Goal: Contribute content

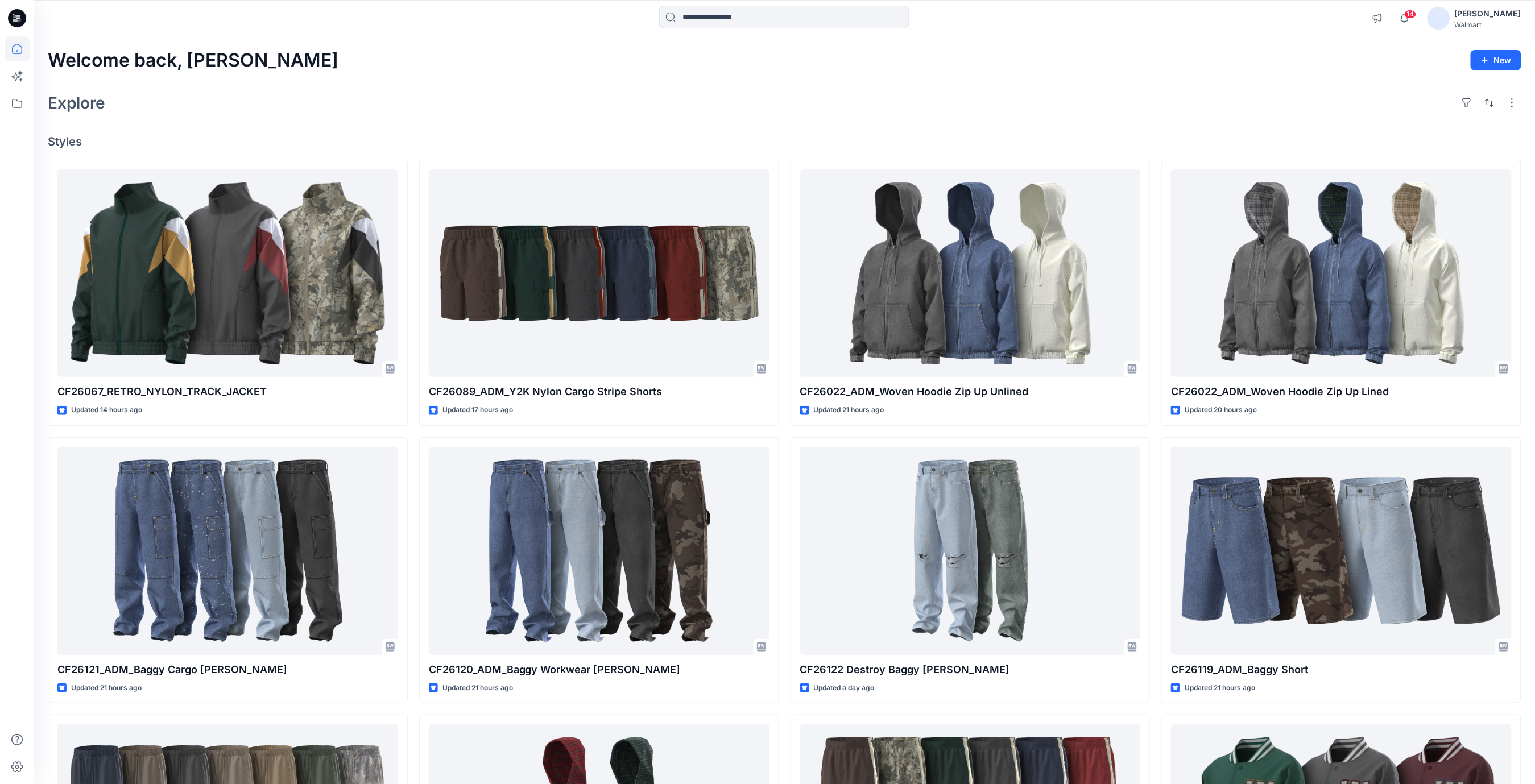
drag, startPoint x: 406, startPoint y: 97, endPoint x: 153, endPoint y: 19, distance: 264.8
click at [404, 97] on div "Explore" at bounding box center [784, 103] width 1473 height 27
click at [19, 19] on icon at bounding box center [17, 18] width 19 height 19
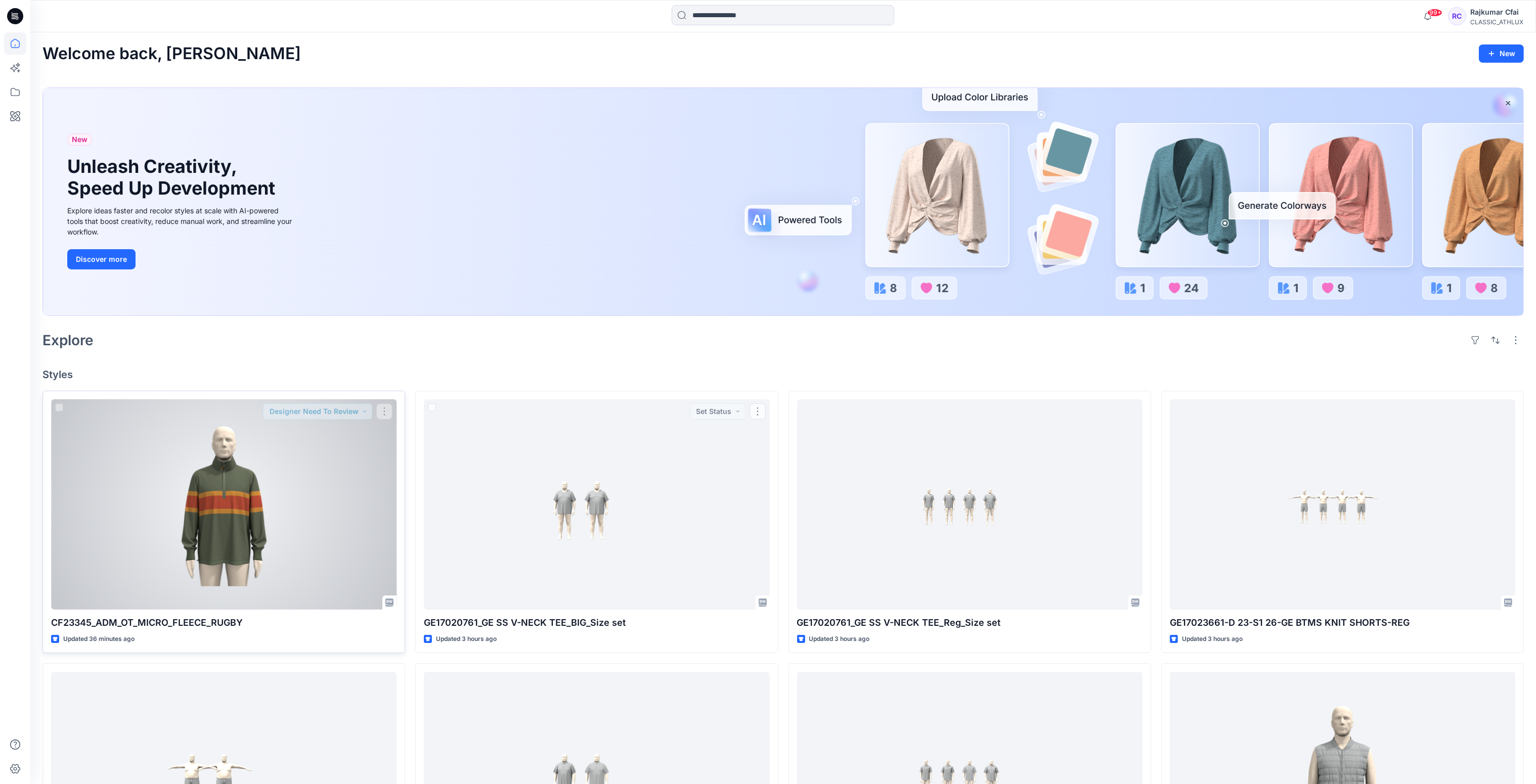
click at [253, 491] on div at bounding box center [224, 504] width 346 height 211
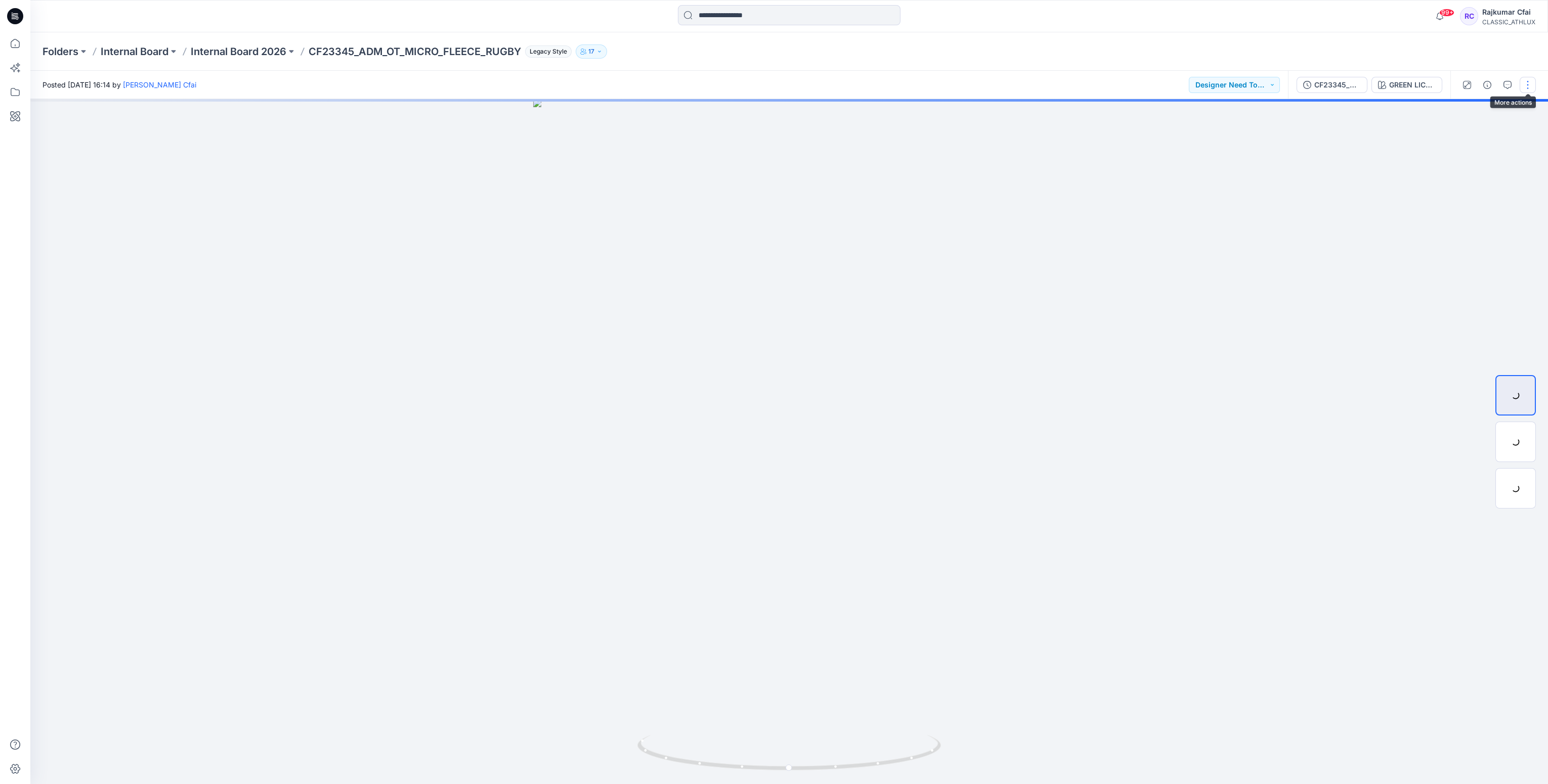
click at [1527, 86] on button "button" at bounding box center [1528, 85] width 17 height 16
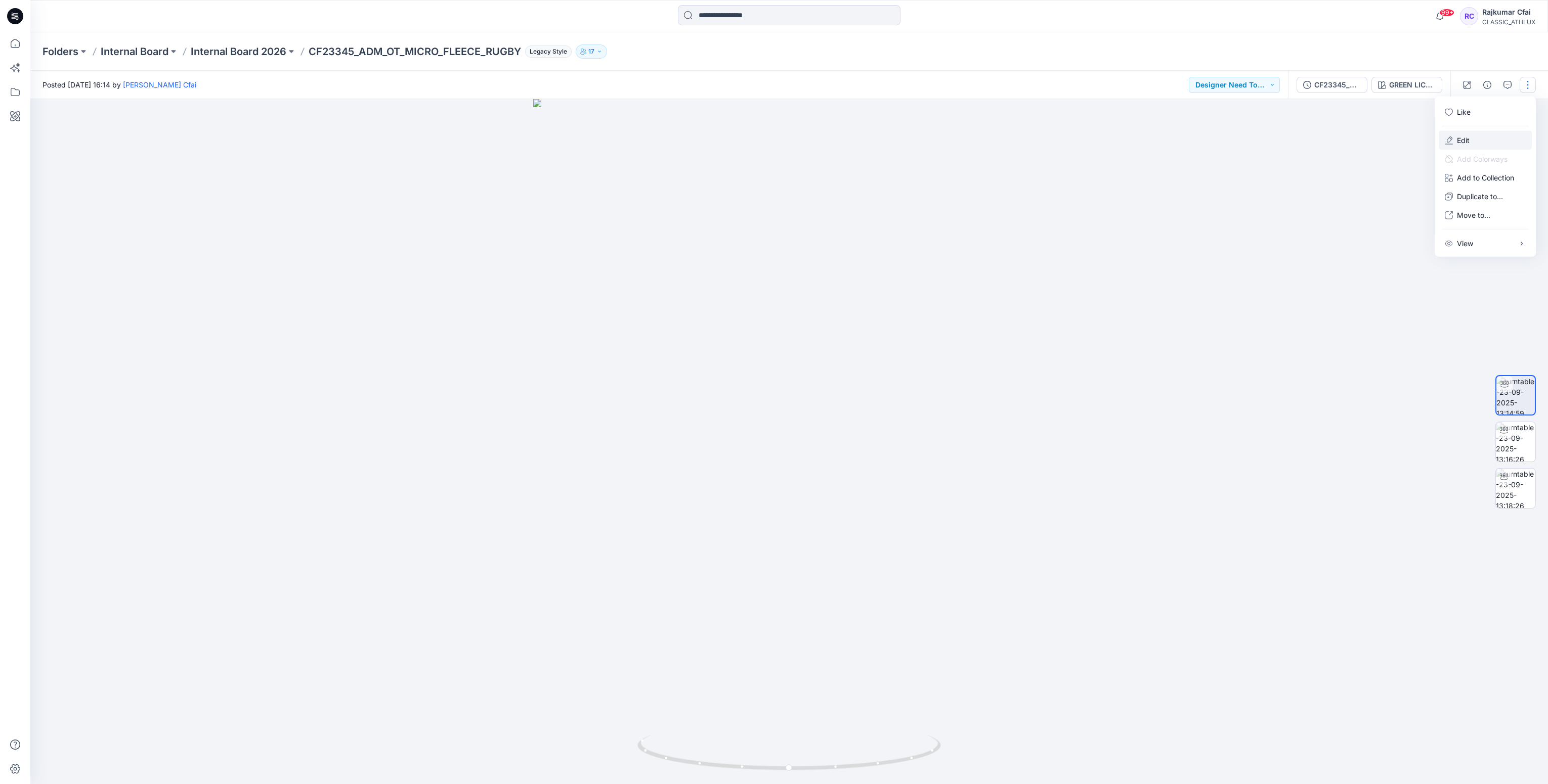
click at [1465, 140] on p "Edit" at bounding box center [1463, 141] width 13 height 10
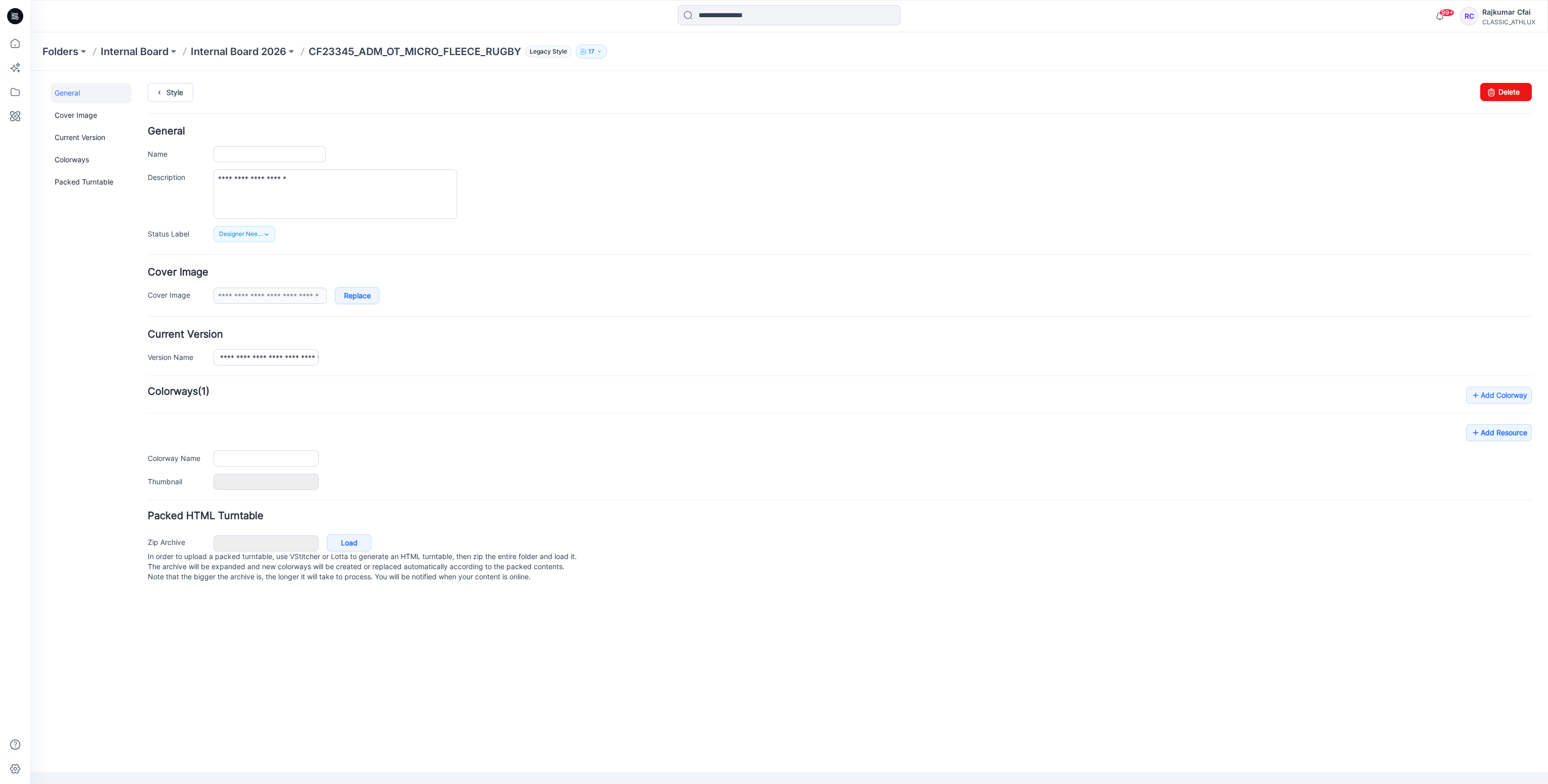
type input "**********"
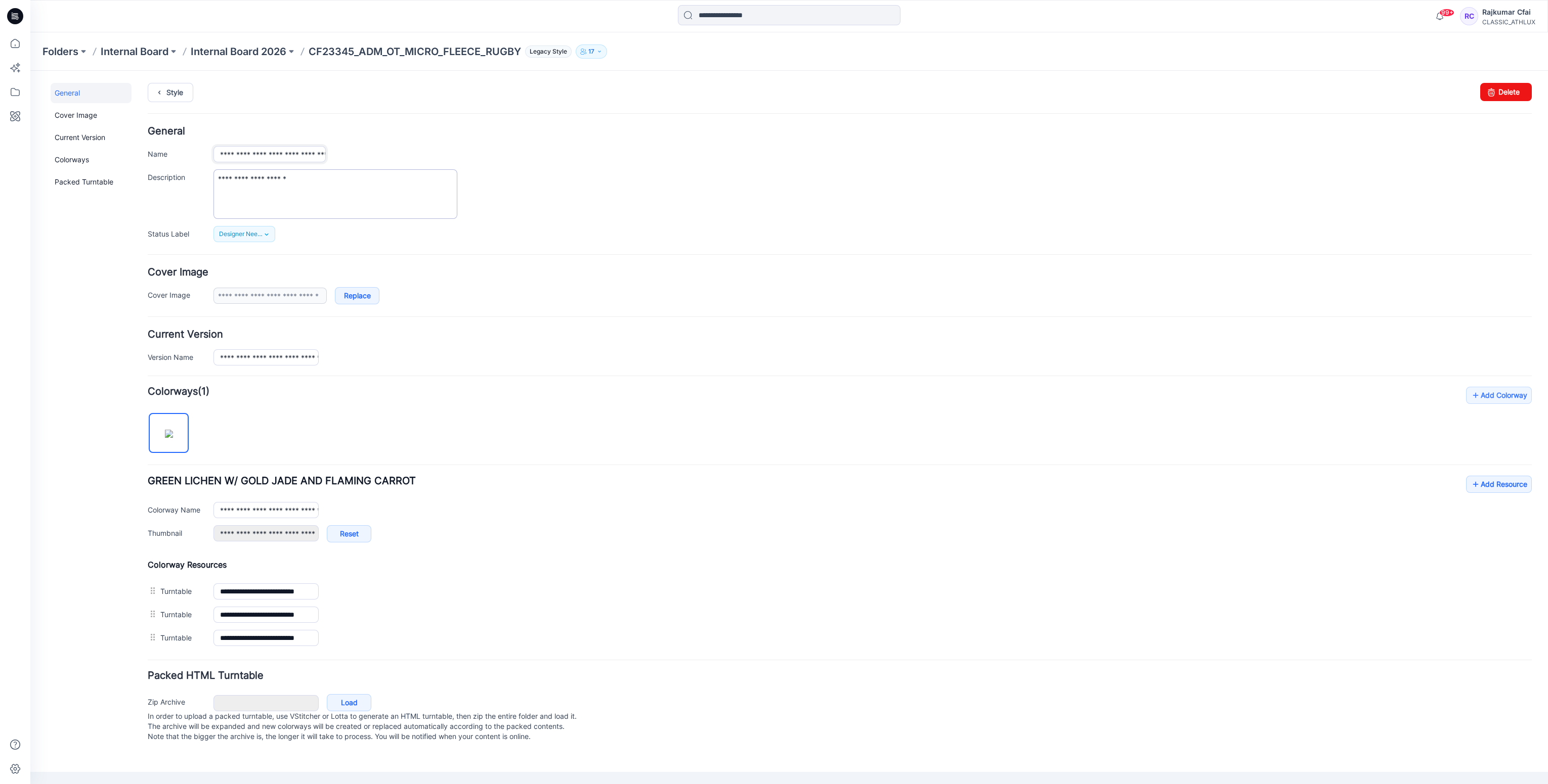
scroll to position [0, 41]
drag, startPoint x: 284, startPoint y: 155, endPoint x: 422, endPoint y: 173, distance: 139.2
click at [422, 173] on div "**********" at bounding box center [840, 185] width 1385 height 116
click at [175, 87] on link "Style" at bounding box center [170, 93] width 45 height 19
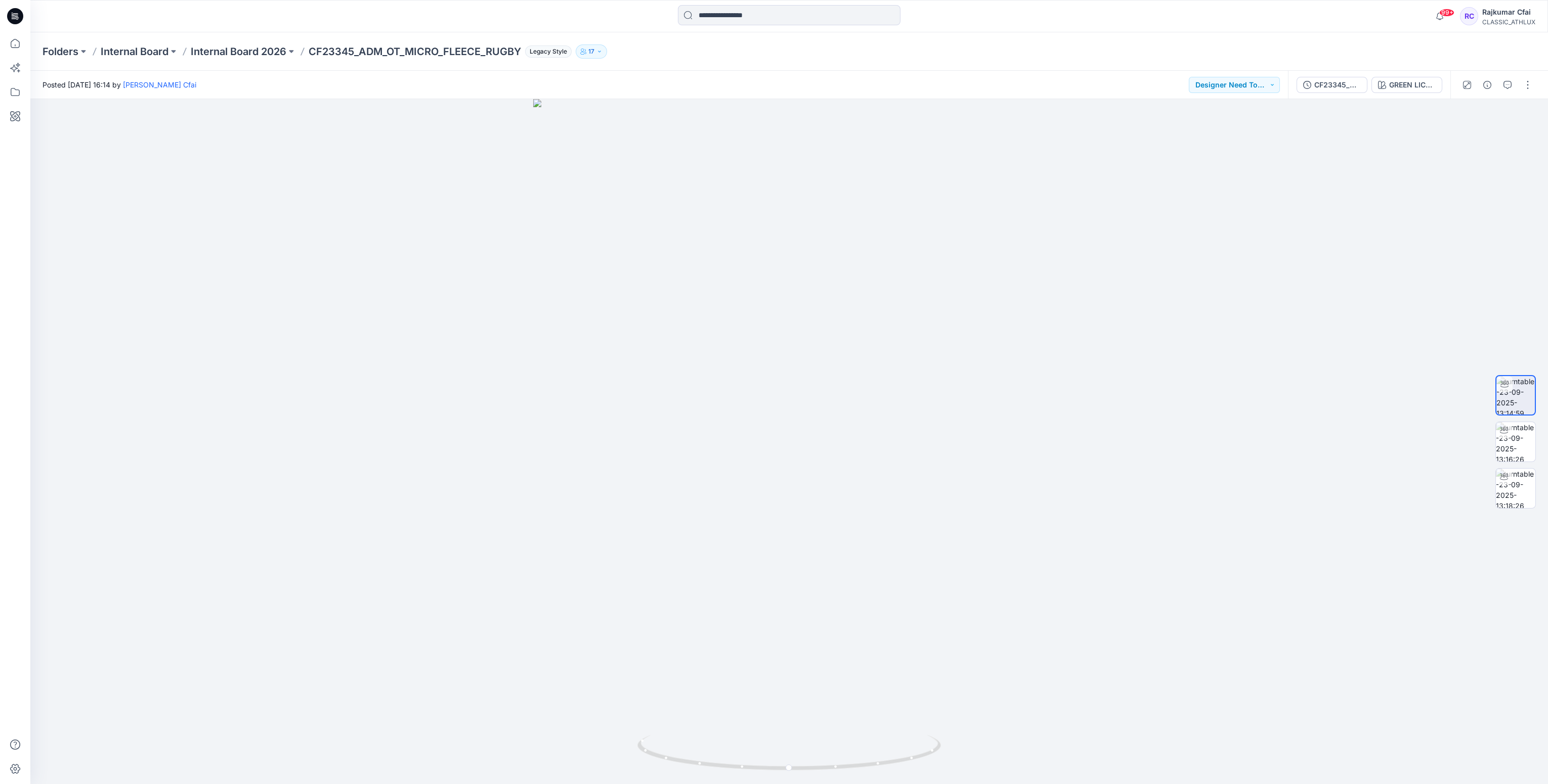
click at [17, 18] on icon at bounding box center [15, 16] width 17 height 16
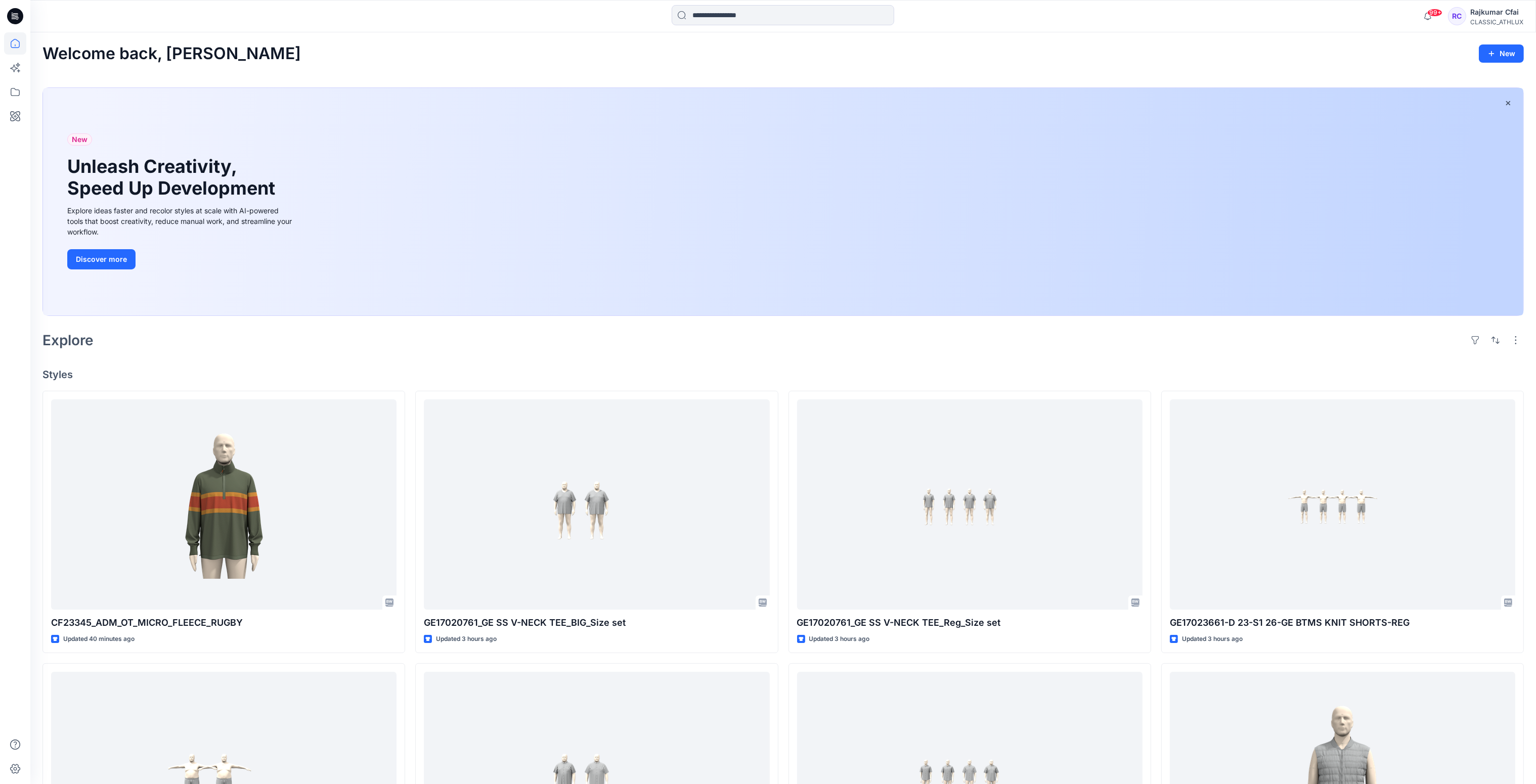
click at [594, 356] on div "Welcome back, Rajkumar New New Unleash Creativity, Speed Up Development Explore…" at bounding box center [783, 639] width 1506 height 1215
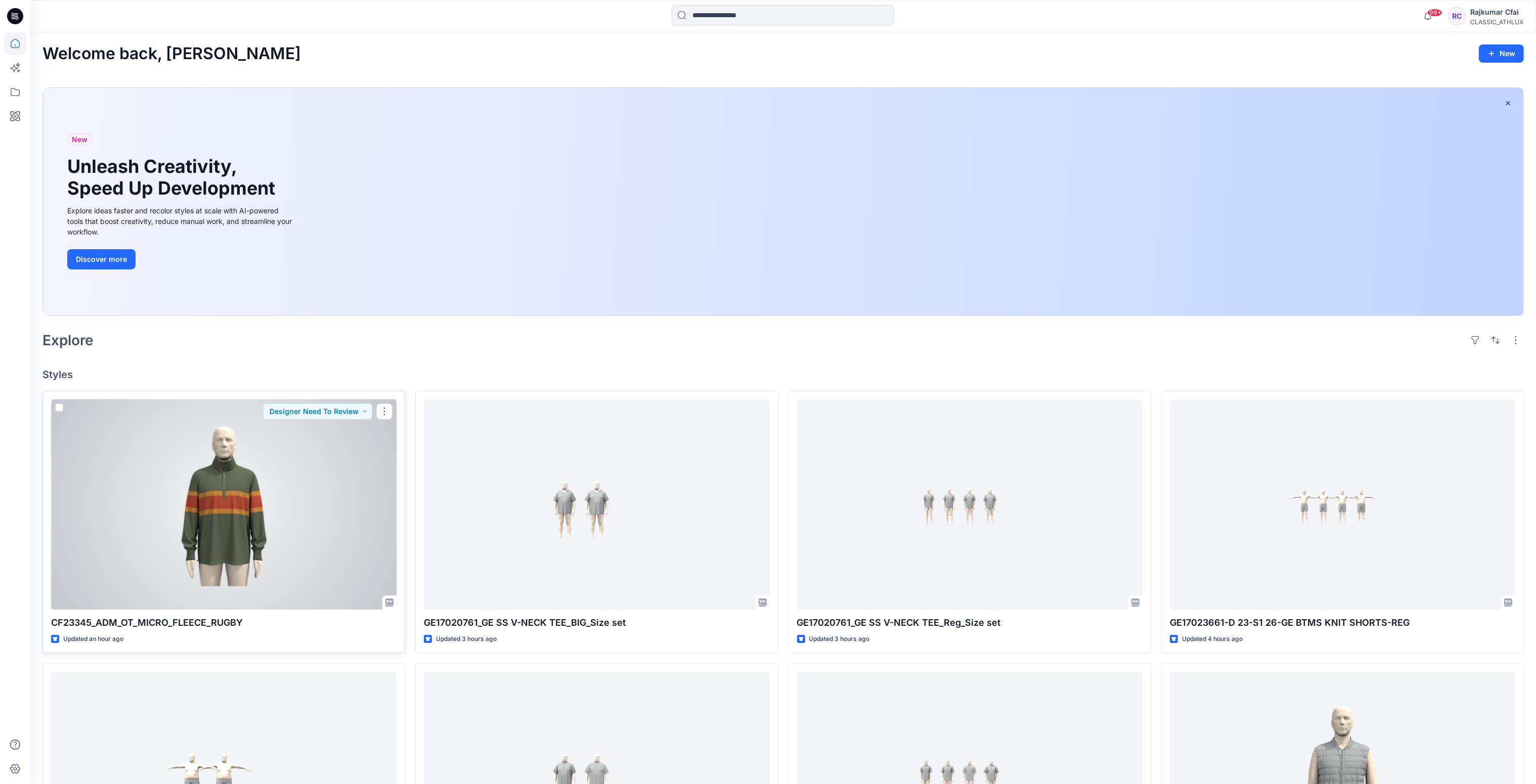
click at [310, 492] on div at bounding box center [224, 504] width 346 height 211
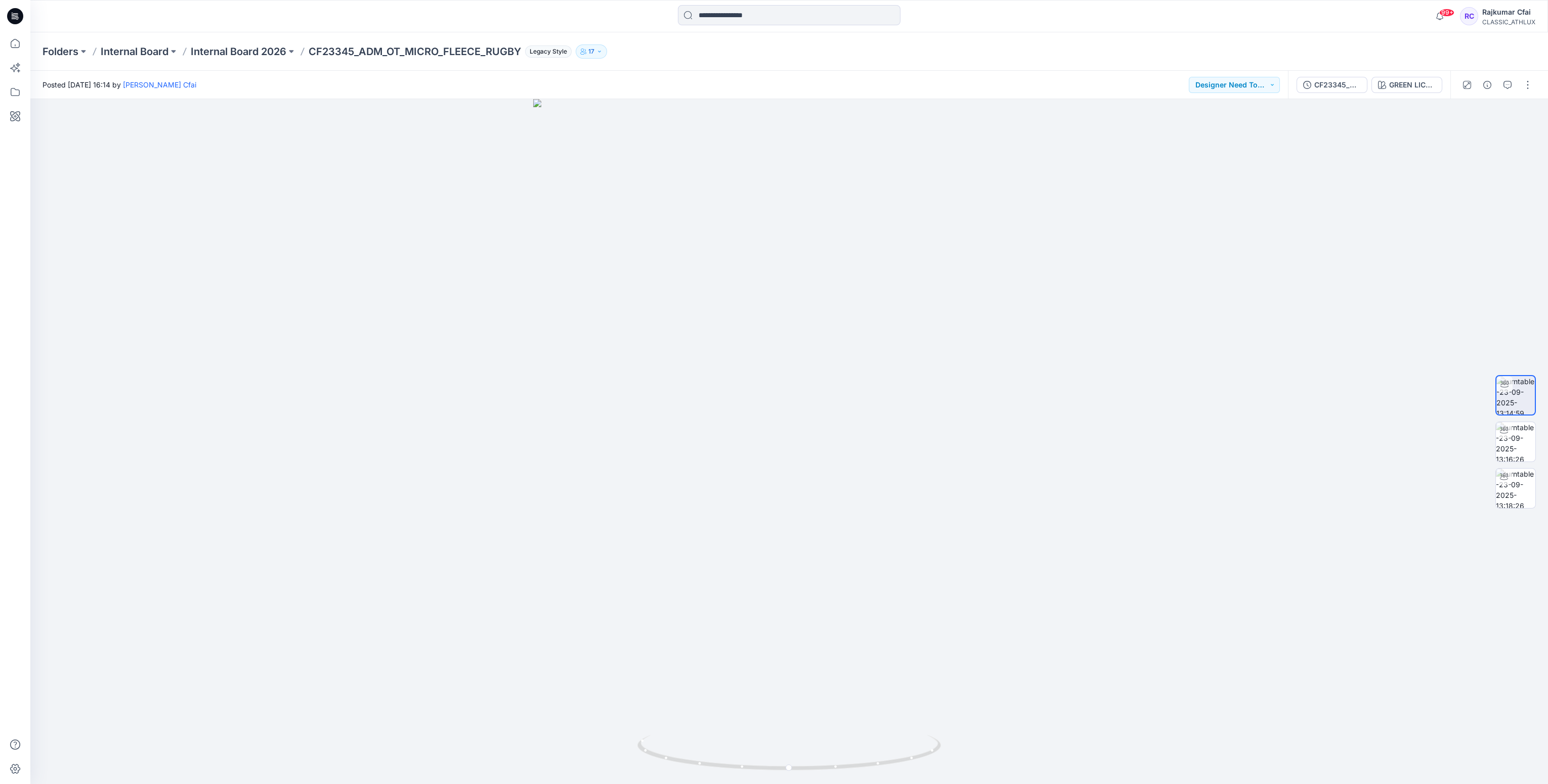
click at [416, 72] on div "Posted Tuesday, September 23, 2025 16:14 by Nandha Cfai Designer Need To Review" at bounding box center [659, 85] width 1258 height 28
click at [11, 17] on icon at bounding box center [13, 16] width 3 height 1
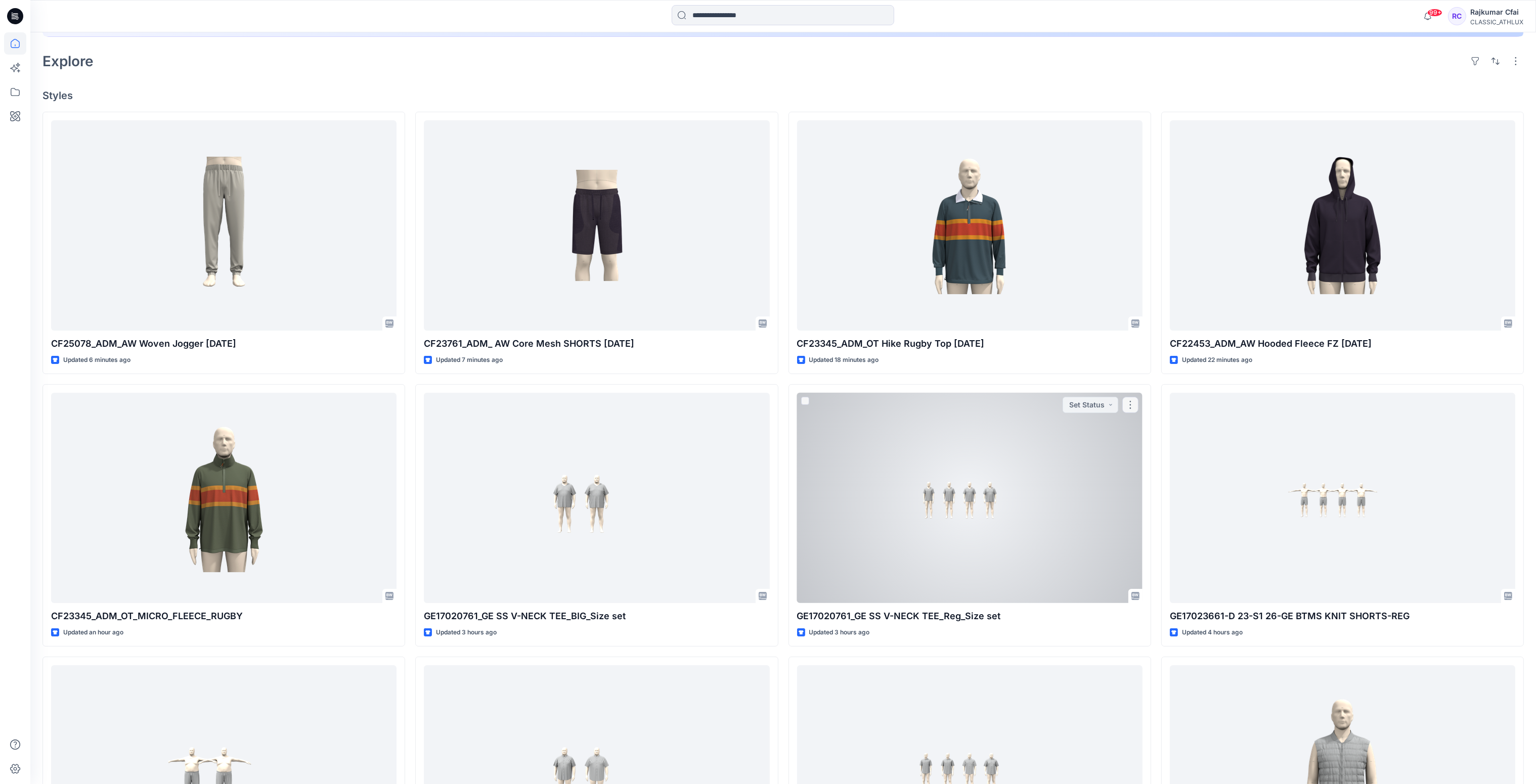
scroll to position [202, 0]
